Goal: Find contact information: Find contact information

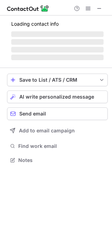
scroll to position [159, 112]
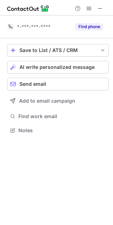
scroll to position [4, 4]
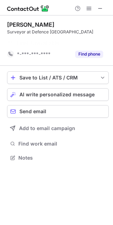
scroll to position [141, 113]
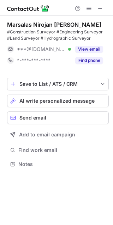
scroll to position [159, 113]
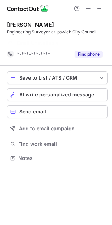
scroll to position [141, 112]
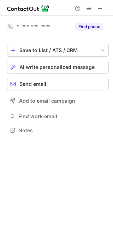
scroll to position [4, 4]
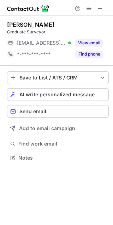
scroll to position [153, 113]
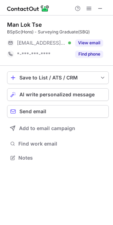
scroll to position [153, 113]
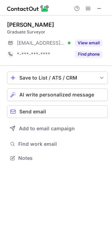
scroll to position [4, 4]
click at [105, 176] on div "[PERSON_NAME] Graduate Surveyor [EMAIL_ADDRESS][DOMAIN_NAME] Verified View emai…" at bounding box center [56, 119] width 112 height 209
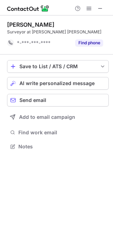
scroll to position [141, 113]
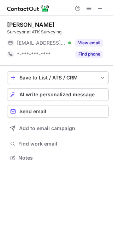
scroll to position [153, 113]
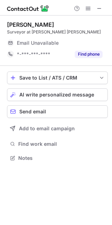
scroll to position [4, 4]
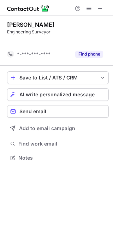
scroll to position [141, 113]
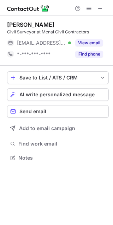
scroll to position [153, 113]
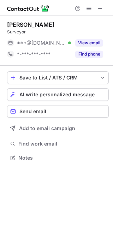
scroll to position [153, 113]
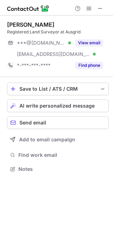
scroll to position [164, 113]
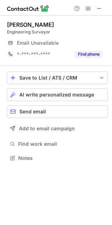
scroll to position [4, 4]
